Goal: Information Seeking & Learning: Learn about a topic

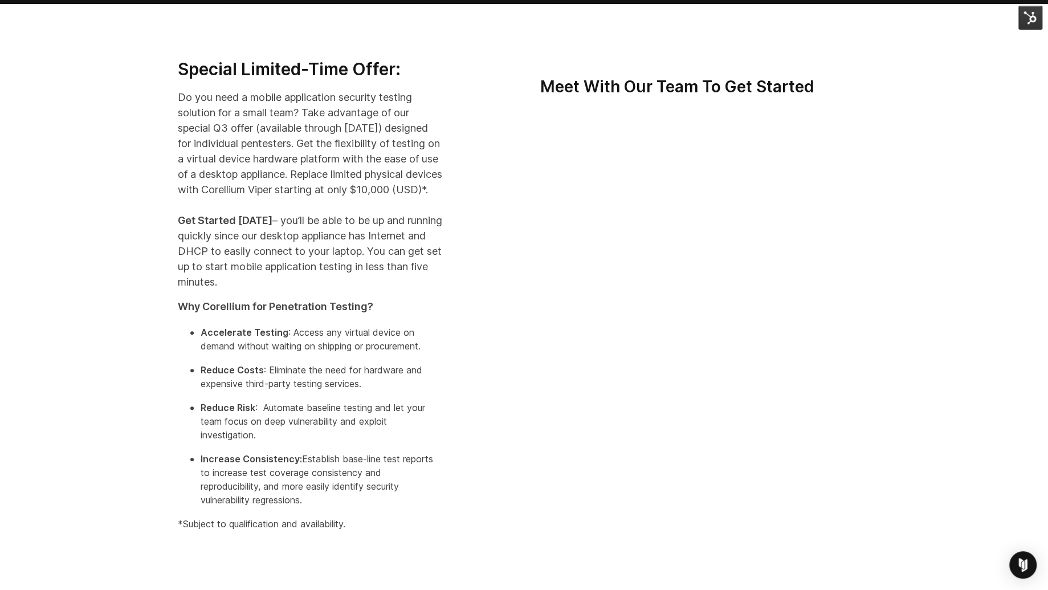
scroll to position [260, 0]
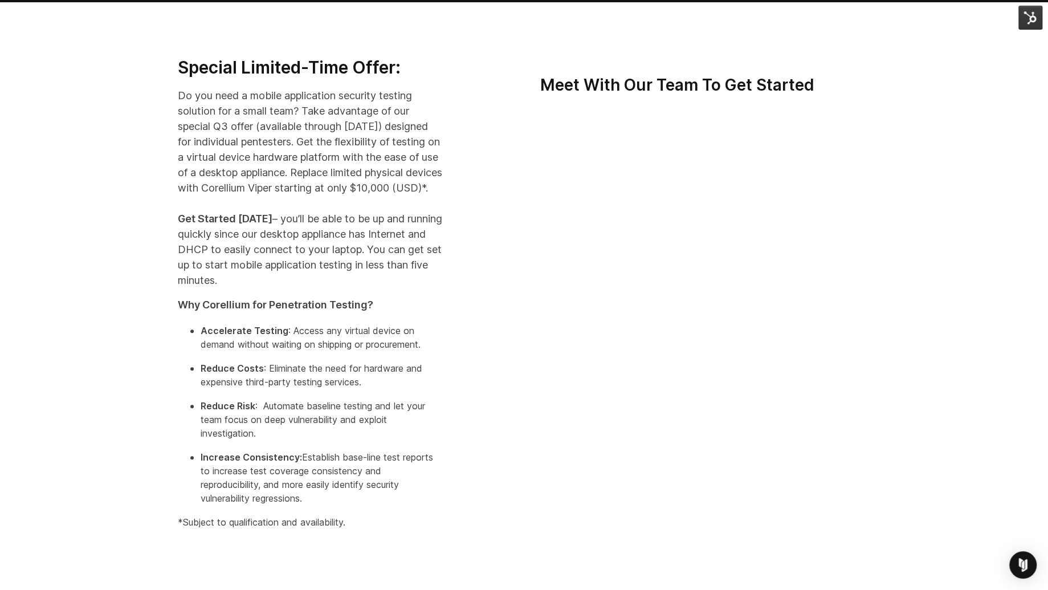
click at [114, 298] on div "Special Limited-Time Offer: Do you need a mobile application security testing s…" at bounding box center [524, 297] width 1048 height 590
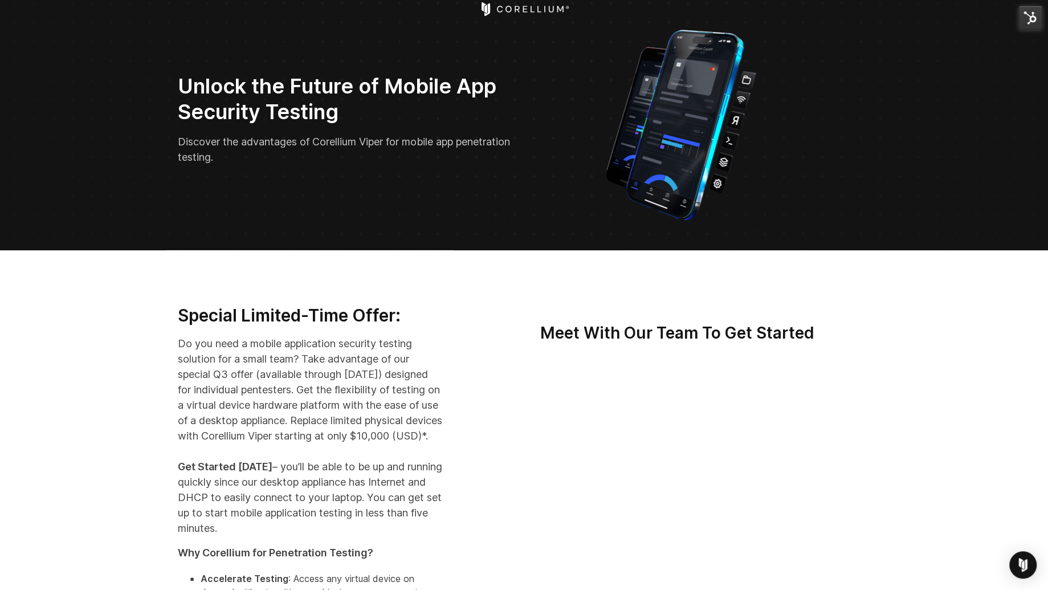
scroll to position [14, 0]
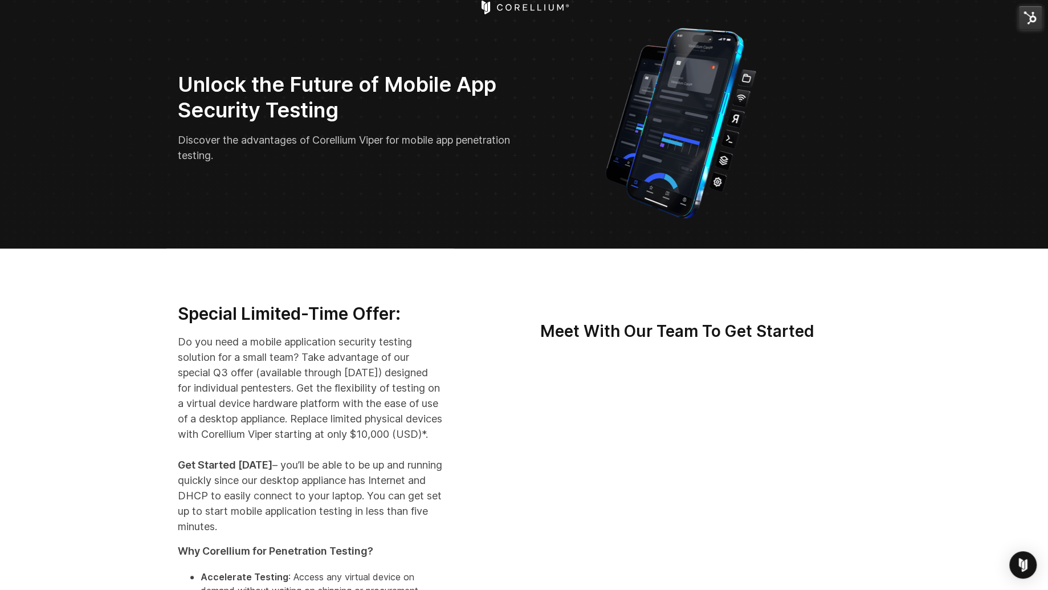
click at [247, 96] on h2 "Unlock the Future of Mobile App Security Testing" at bounding box center [347, 97] width 338 height 51
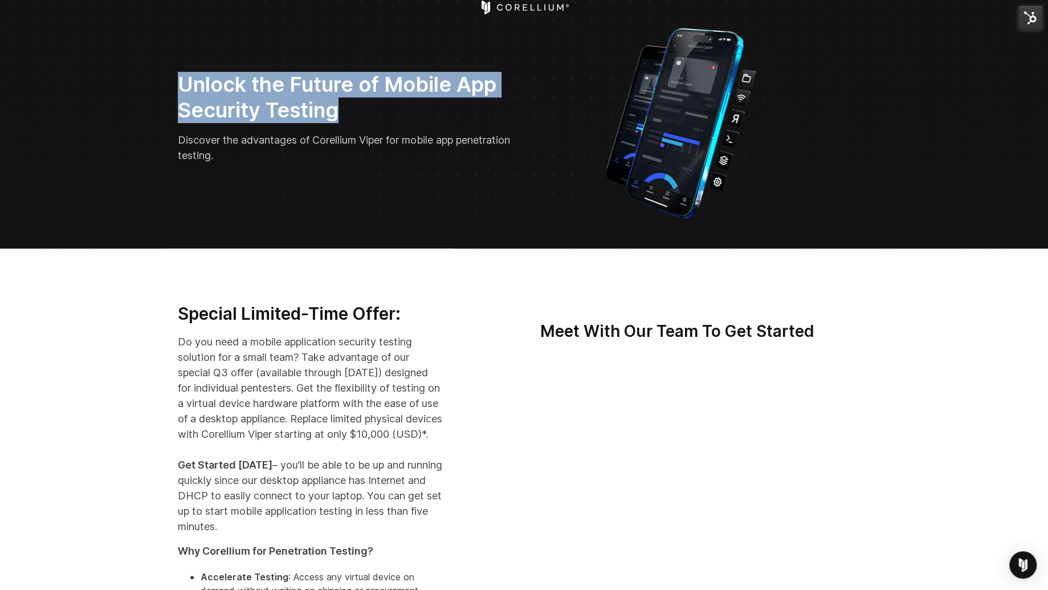
click at [247, 96] on h2 "Unlock the Future of Mobile App Security Testing" at bounding box center [347, 97] width 338 height 51
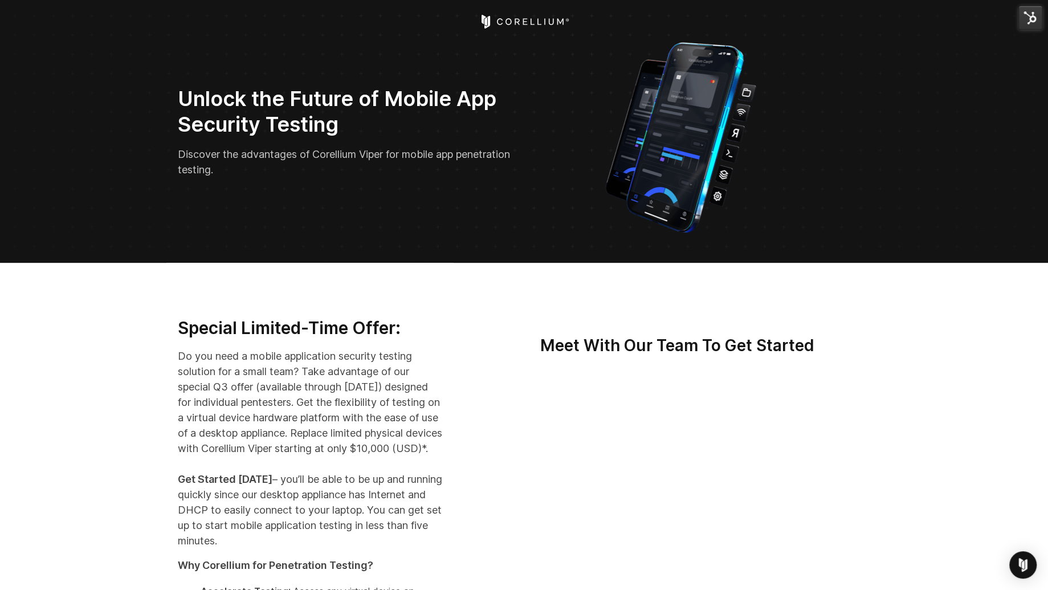
click at [276, 390] on p "Do you need a mobile application security testing solution for a small team? Ta…" at bounding box center [310, 448] width 265 height 200
click at [276, 391] on p "Do you need a mobile application security testing solution for a small team? Ta…" at bounding box center [310, 448] width 265 height 200
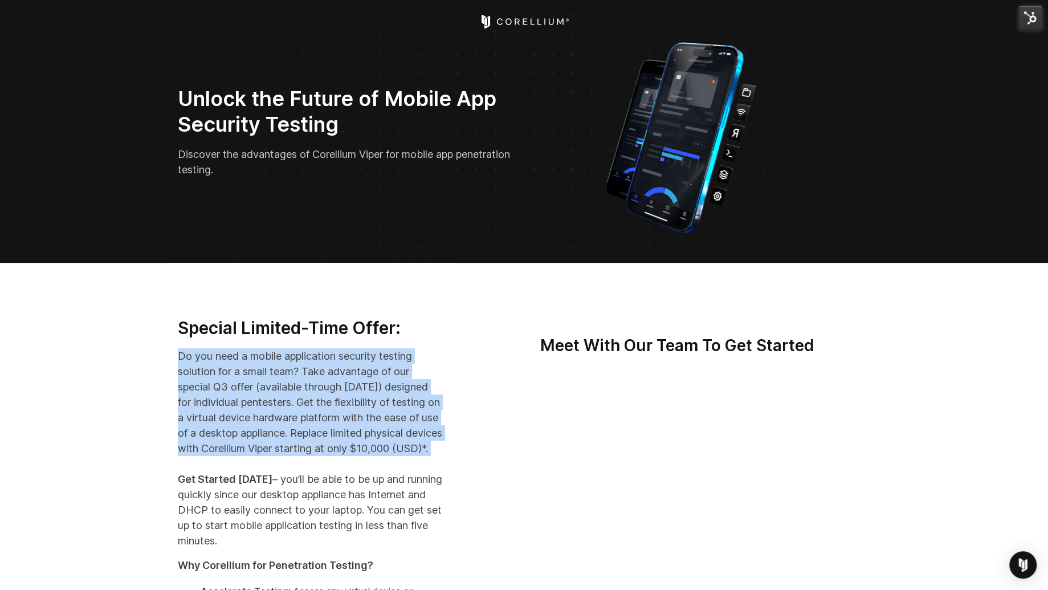
click at [276, 391] on p "Do you need a mobile application security testing solution for a small team? Ta…" at bounding box center [310, 448] width 265 height 200
click at [298, 412] on p "Do you need a mobile application security testing solution for a small team? Ta…" at bounding box center [310, 448] width 265 height 200
drag, startPoint x: 220, startPoint y: 378, endPoint x: 351, endPoint y: 478, distance: 164.5
click at [353, 478] on p "Do you need a mobile application security testing solution for a small team? Ta…" at bounding box center [310, 448] width 265 height 200
